Goal: Task Accomplishment & Management: Manage account settings

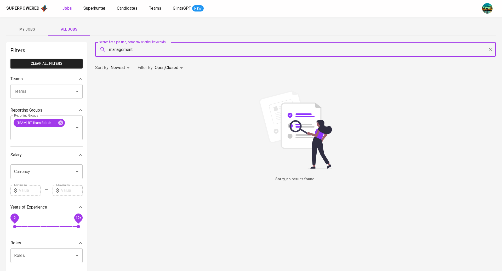
click at [32, 26] on span "My Jobs" at bounding box center [27, 29] width 36 height 7
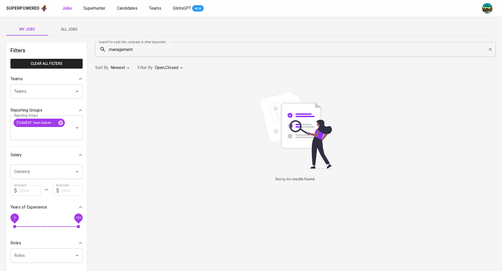
click at [491, 49] on icon "Clear" at bounding box center [490, 49] width 5 height 5
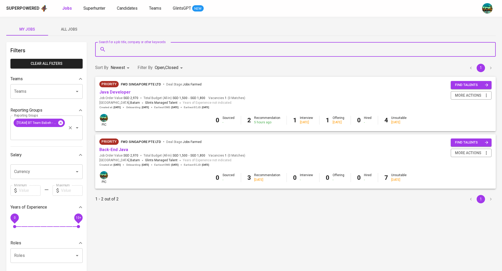
click at [61, 121] on icon at bounding box center [60, 122] width 5 height 5
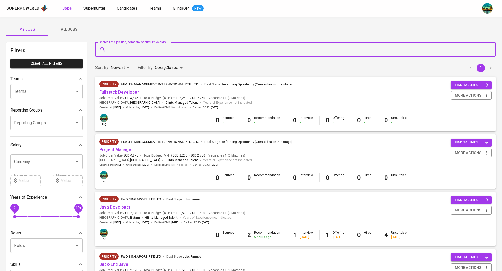
click at [125, 92] on link "Fullstack Developer" at bounding box center [119, 92] width 40 height 5
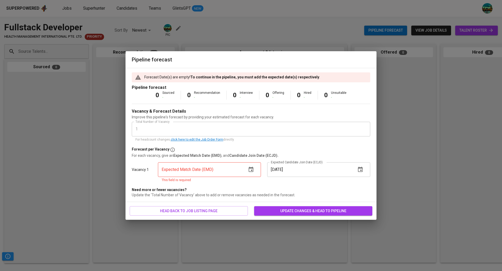
click at [250, 168] on icon "button" at bounding box center [251, 169] width 5 height 5
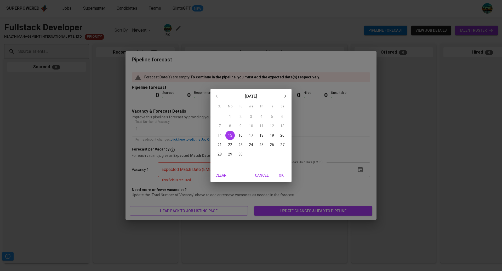
click at [242, 156] on p "30" at bounding box center [241, 154] width 4 height 5
type input "[DATE]"
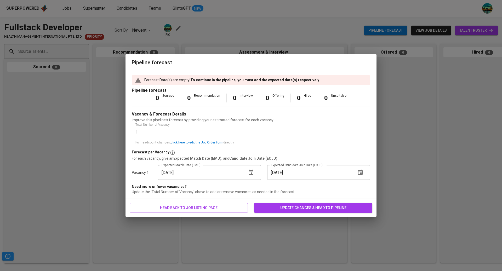
click at [361, 173] on icon "button" at bounding box center [360, 172] width 5 height 5
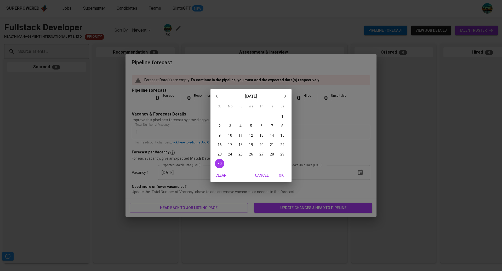
click at [280, 173] on span "OK" at bounding box center [281, 175] width 13 height 7
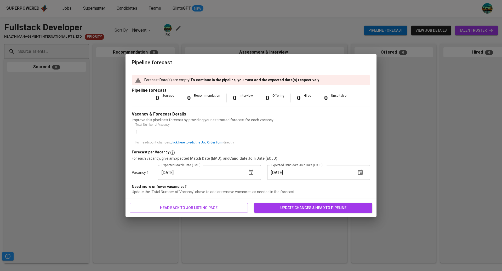
click at [302, 209] on span "update changes & head to pipeline" at bounding box center [313, 208] width 110 height 7
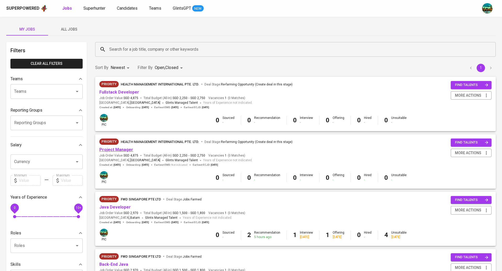
scroll to position [3, 0]
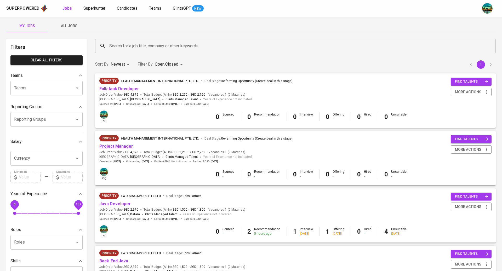
click at [125, 148] on link "Project Manager" at bounding box center [116, 146] width 34 height 5
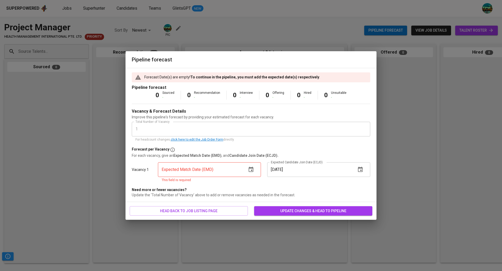
click at [254, 171] on button "button" at bounding box center [251, 169] width 13 height 13
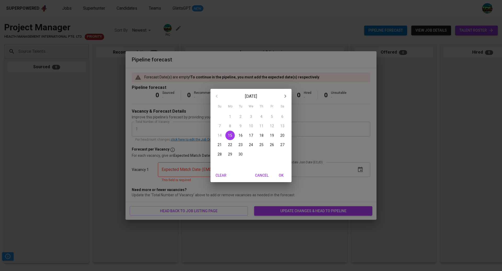
click at [241, 155] on p "30" at bounding box center [241, 154] width 4 height 5
type input "[DATE]"
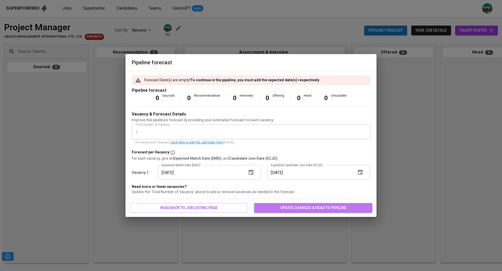
click at [293, 212] on button "update changes & head to pipeline" at bounding box center [313, 208] width 118 height 10
